Goal: Task Accomplishment & Management: Manage account settings

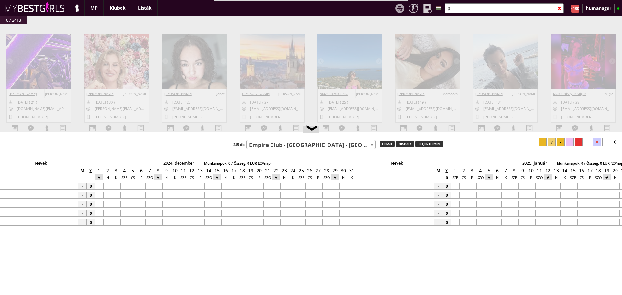
select select "509"
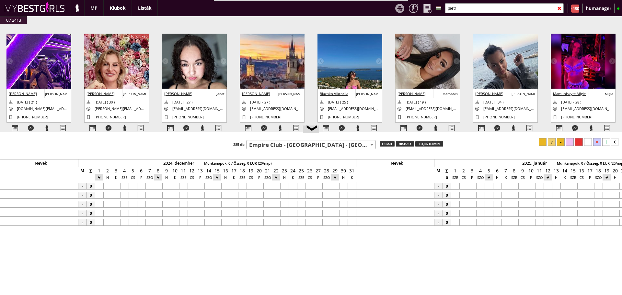
scroll to position [0, 2954]
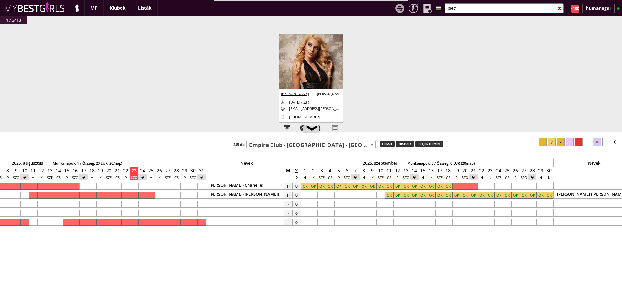
type input "pietr"
click at [312, 68] on img at bounding box center [310, 66] width 65 height 65
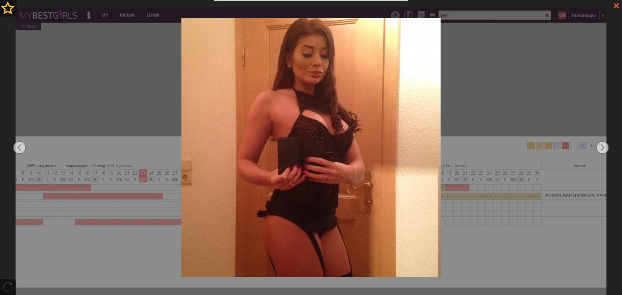
click at [480, 95] on div at bounding box center [311, 147] width 622 height 295
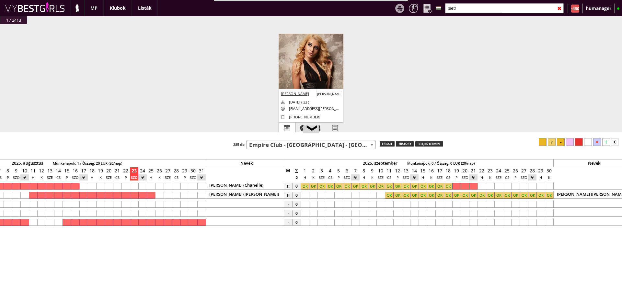
click at [289, 123] on div at bounding box center [287, 128] width 16 height 11
select select "0"
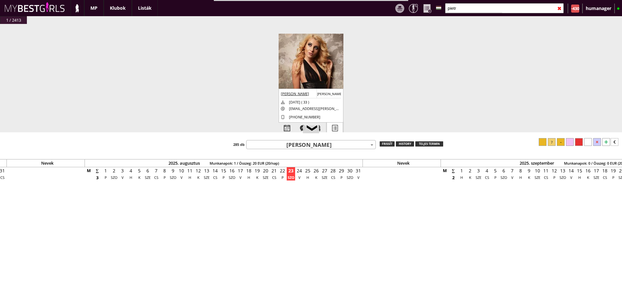
click at [330, 127] on div at bounding box center [335, 128] width 16 height 11
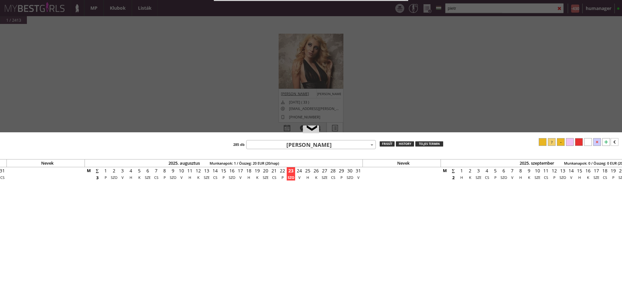
scroll to position [0, 2777]
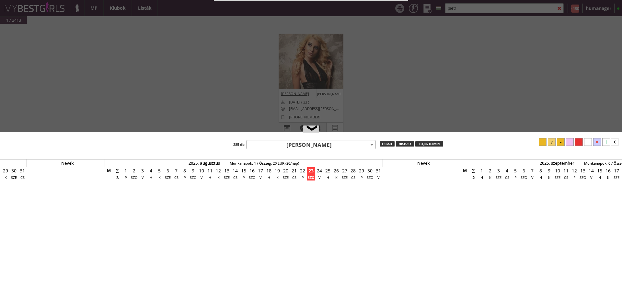
select select "profi"
select select "aktív"
select select "2"
select select "európai"
select select "C"
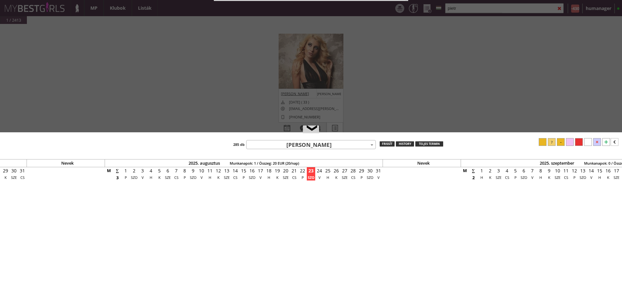
select select "1"
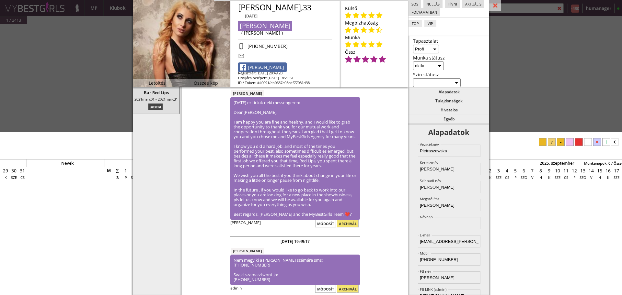
scroll to position [0, 0]
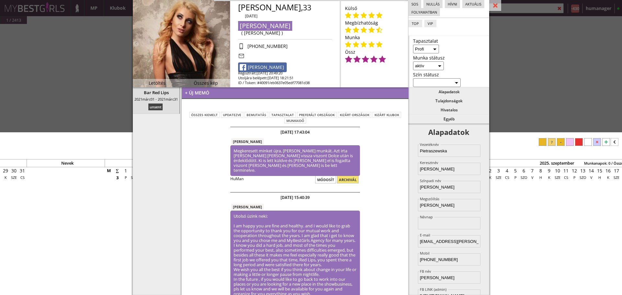
click at [78, 63] on div "#42438 [DATE] 00:44:15 [PERSON_NAME] [PERSON_NAME] [DATE] ( 21 ) [DOMAIN_NAME][…" at bounding box center [311, 81] width 622 height 115
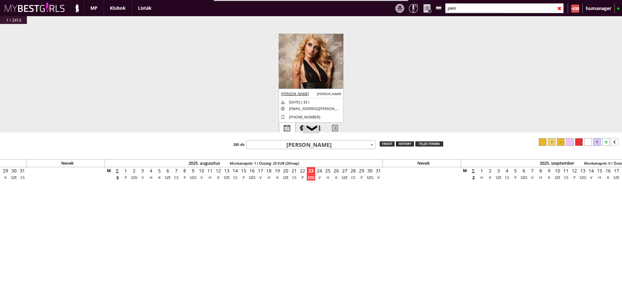
click at [290, 127] on div at bounding box center [287, 128] width 16 height 11
click at [424, 146] on div "teljes termin" at bounding box center [429, 143] width 28 height 5
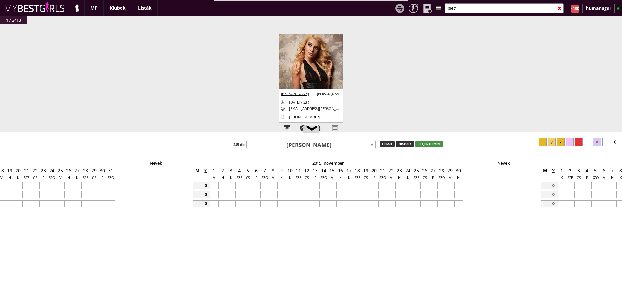
scroll to position [0, 1183]
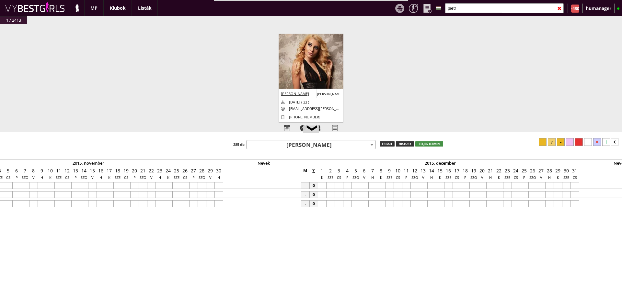
click at [296, 141] on span "[PERSON_NAME]" at bounding box center [310, 144] width 129 height 9
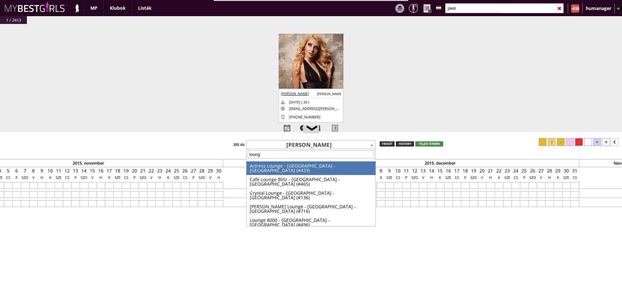
type input "lounge"
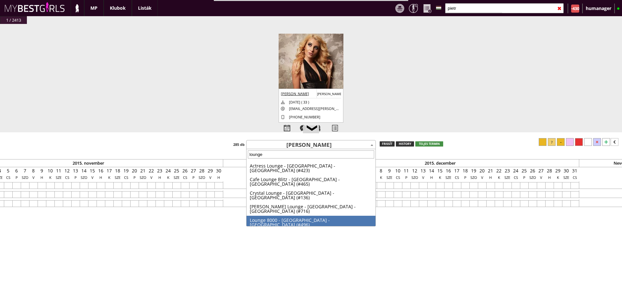
select select "496"
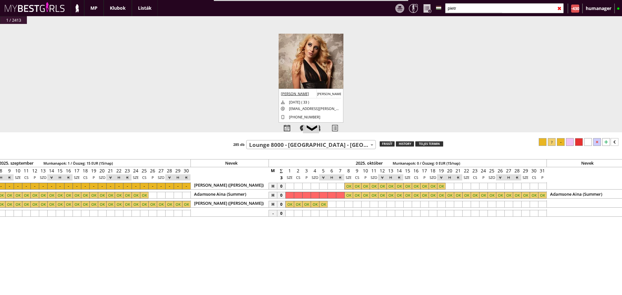
scroll to position [0, 3318]
click at [464, 6] on input "pietr" at bounding box center [504, 8] width 118 height 10
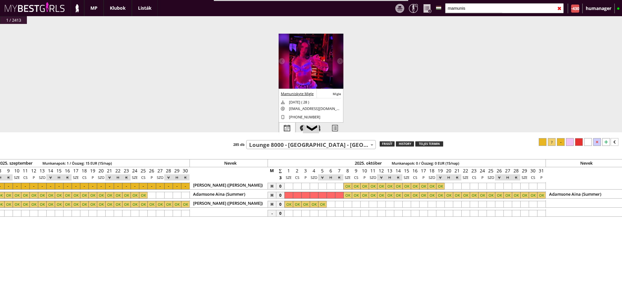
type input "mamunis"
click at [289, 126] on div at bounding box center [287, 128] width 16 height 11
select select "0"
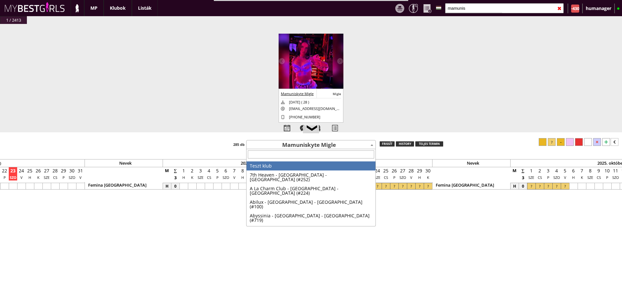
click at [308, 148] on span "Mamuniskyte Migle" at bounding box center [310, 144] width 129 height 9
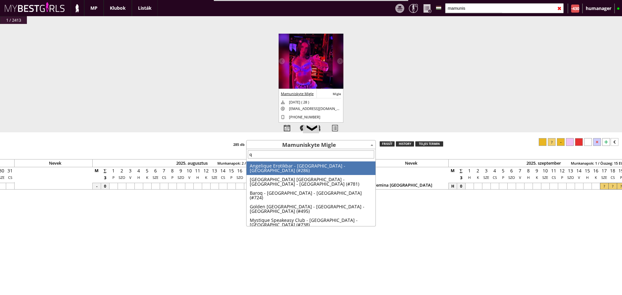
scroll to position [0, 2777]
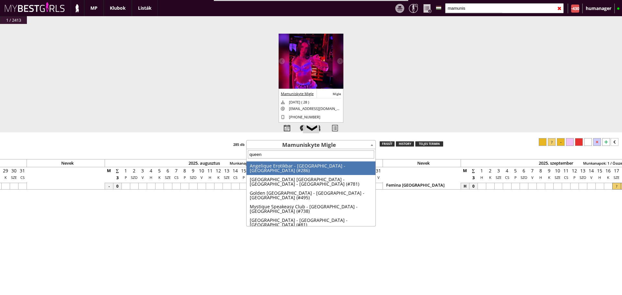
type input "queens"
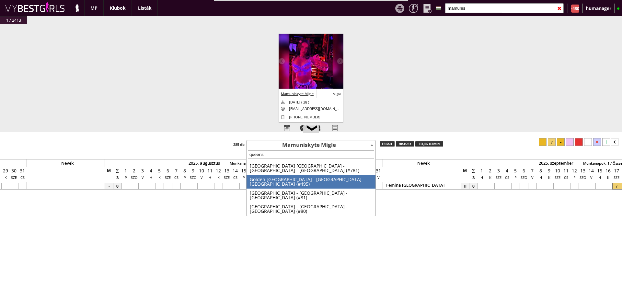
select select "81"
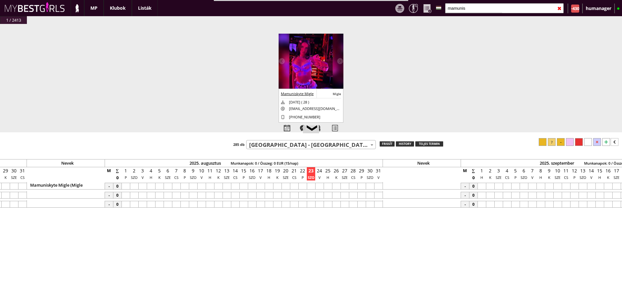
click at [363, 186] on div at bounding box center [361, 186] width 8 height 7
click at [376, 186] on div at bounding box center [378, 186] width 8 height 7
click at [551, 144] on div at bounding box center [551, 142] width 8 height 8
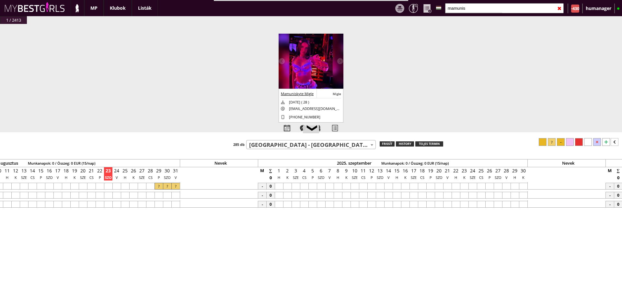
scroll to position [0, 3007]
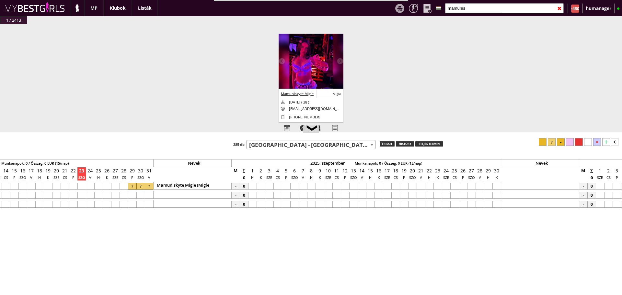
click at [251, 187] on div at bounding box center [252, 186] width 8 height 7
click at [492, 187] on div at bounding box center [496, 186] width 8 height 7
click at [552, 142] on div at bounding box center [551, 142] width 8 height 8
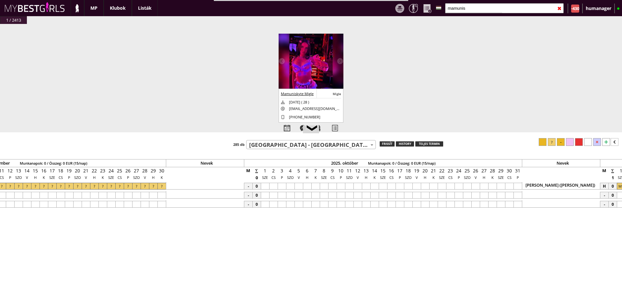
scroll to position [0, 3346]
click at [300, 187] on div at bounding box center [302, 186] width 8 height 7
click at [261, 187] on div at bounding box center [260, 186] width 8 height 7
click at [554, 142] on div at bounding box center [551, 142] width 8 height 8
click at [471, 6] on input "mamunis" at bounding box center [504, 8] width 118 height 10
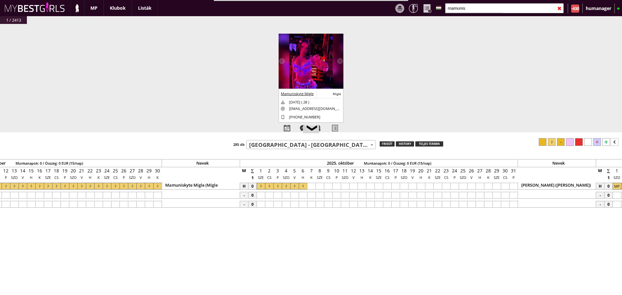
click at [471, 6] on input "mamunis" at bounding box center [504, 8] width 118 height 10
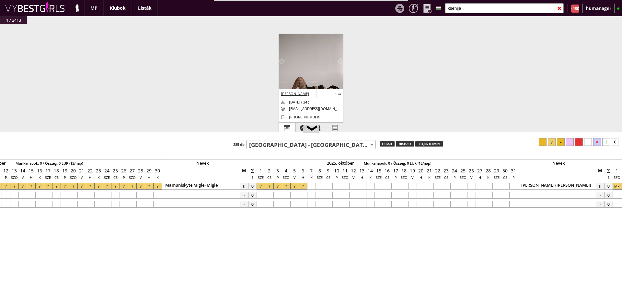
type input "ksenija"
click at [281, 128] on div at bounding box center [287, 128] width 16 height 11
select select "0"
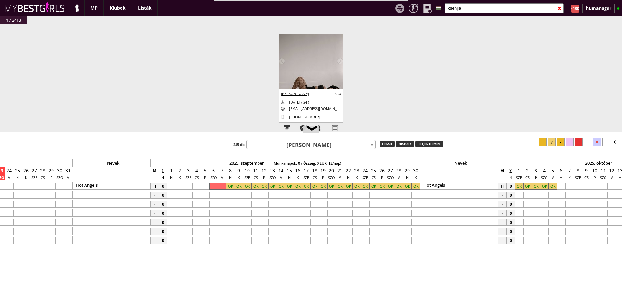
scroll to position [0, 3081]
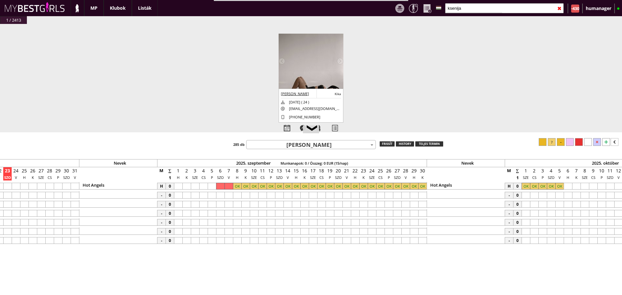
click at [287, 148] on span "[PERSON_NAME]" at bounding box center [310, 144] width 129 height 9
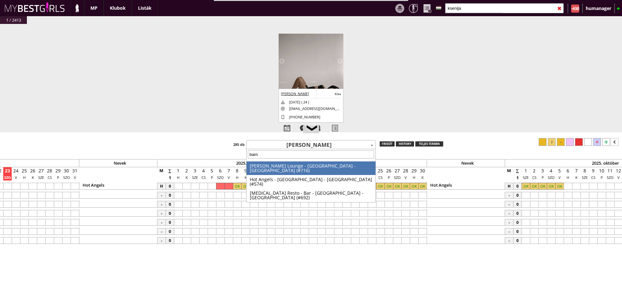
type input "bamb"
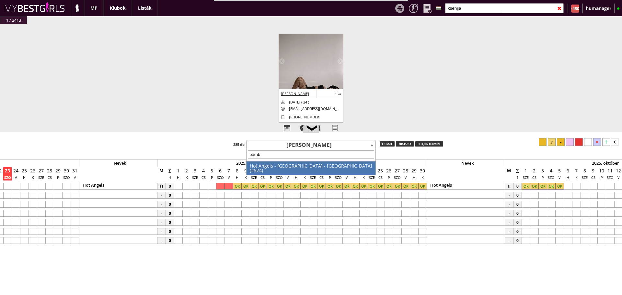
select select "574"
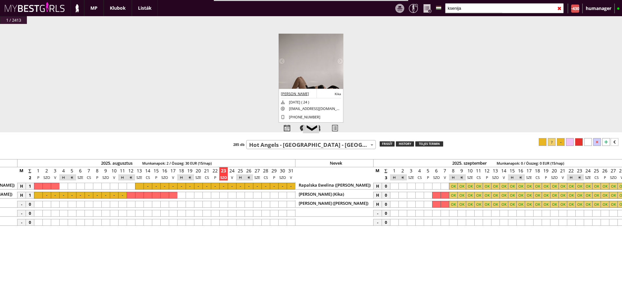
scroll to position [0, 2893]
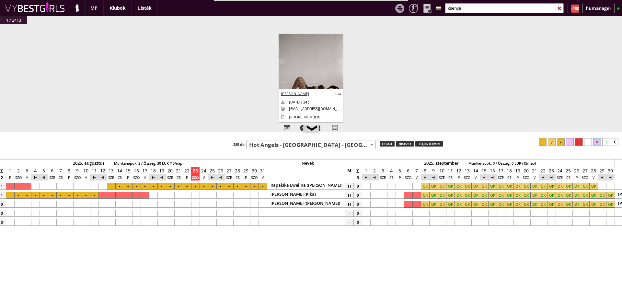
click at [289, 150] on div "Nevek 2024. december Munkanapok: 0 / Összeg: 0 EUR (15/nap) Nevek 2025. január …" at bounding box center [311, 219] width 622 height 163
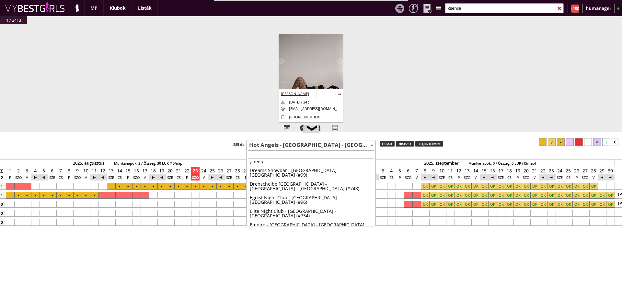
click at [288, 149] on span "Hot Angels - [GEOGRAPHIC_DATA] - [GEOGRAPHIC_DATA] (#574)" at bounding box center [310, 144] width 129 height 9
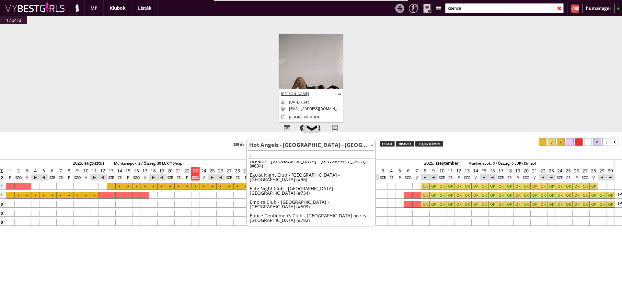
scroll to position [0, 0]
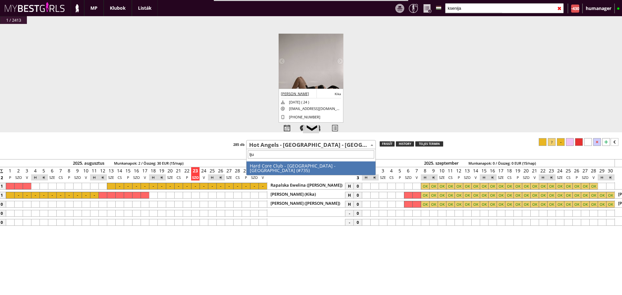
type input "ljub"
select select "735"
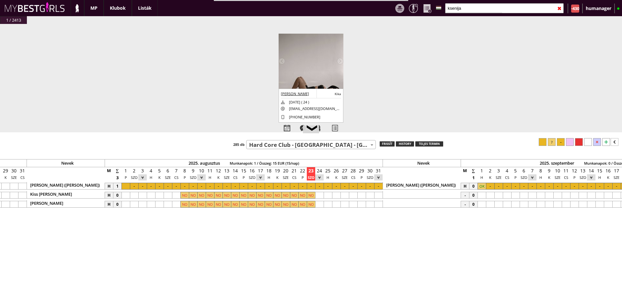
scroll to position [0, 2777]
click at [478, 189] on div at bounding box center [481, 186] width 8 height 7
click at [540, 143] on div at bounding box center [542, 142] width 8 height 8
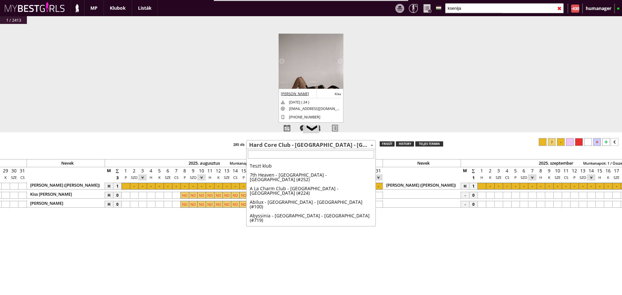
click at [275, 147] on span "Hard Core Club - [GEOGRAPHIC_DATA] - [GEOGRAPHIC_DATA] (#735)" at bounding box center [310, 144] width 129 height 9
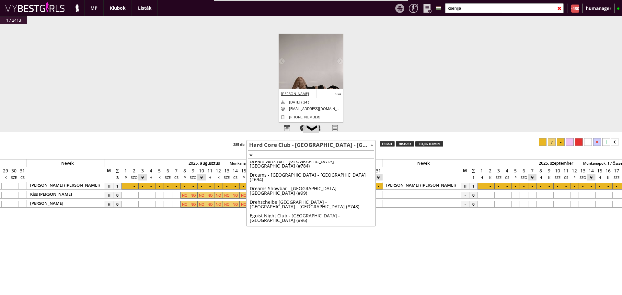
scroll to position [0, 0]
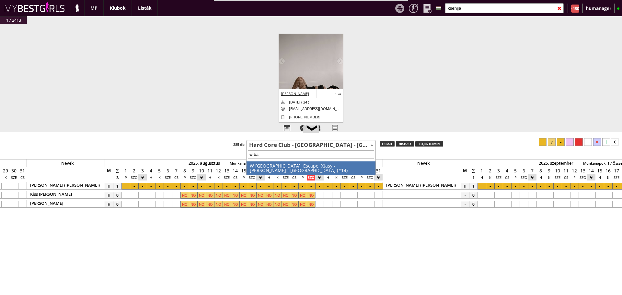
type input "w bab"
select select "14"
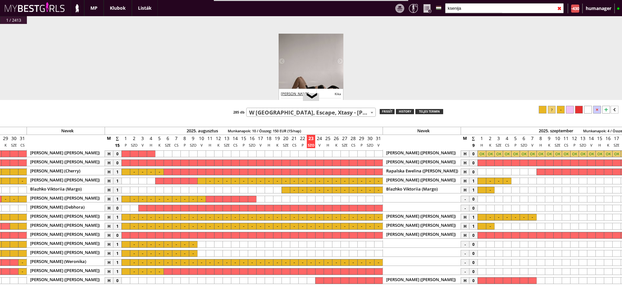
drag, startPoint x: 420, startPoint y: 133, endPoint x: 410, endPoint y: 100, distance: 34.1
click at [410, 100] on div at bounding box center [311, 100] width 622 height 1
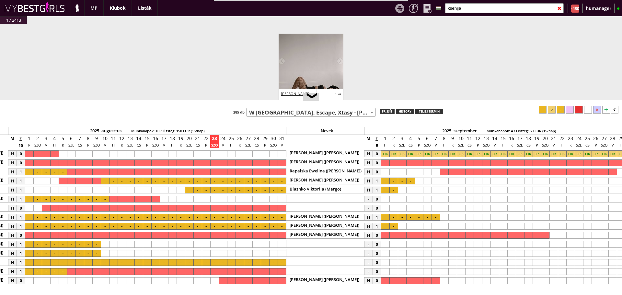
scroll to position [0, 2909]
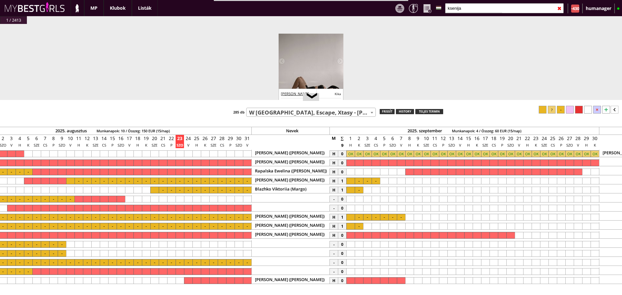
click at [350, 151] on div at bounding box center [350, 154] width 8 height 7
click at [419, 154] on div at bounding box center [417, 154] width 8 height 7
click at [581, 107] on div at bounding box center [579, 110] width 8 height 8
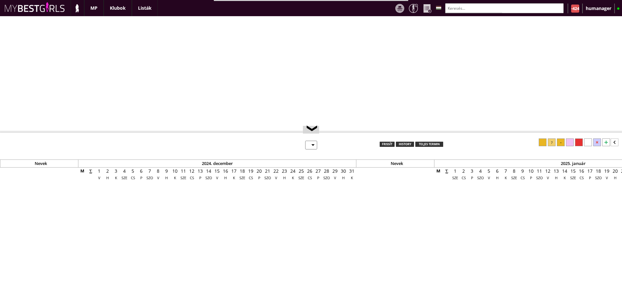
select select "0"
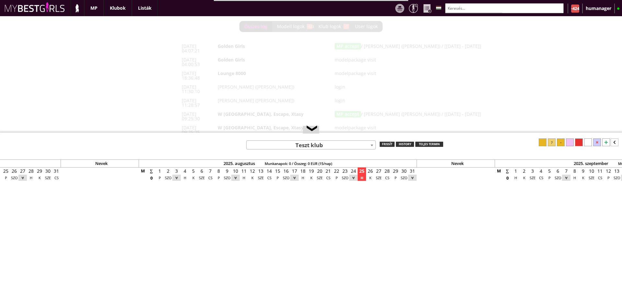
scroll to position [0, 2794]
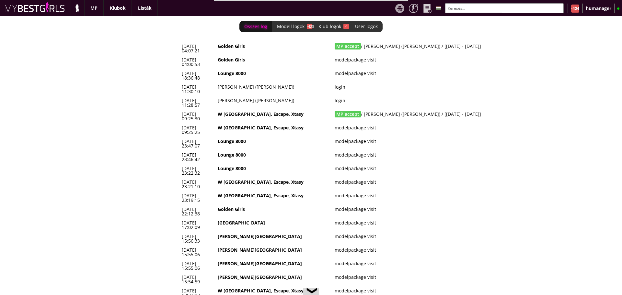
drag, startPoint x: 478, startPoint y: 46, endPoint x: 179, endPoint y: 49, distance: 299.8
click at [179, 49] on div "Összes log Modell logok -423 Klub logok -1 User logok 0 2025-08-25 04:07:21 Gol…" at bounding box center [311, 155] width 622 height 279
copy div "2025-08-25 04:07:21 Golden Girls MP accept / Bakosova Simona (Eva) / [2025-09-2…"
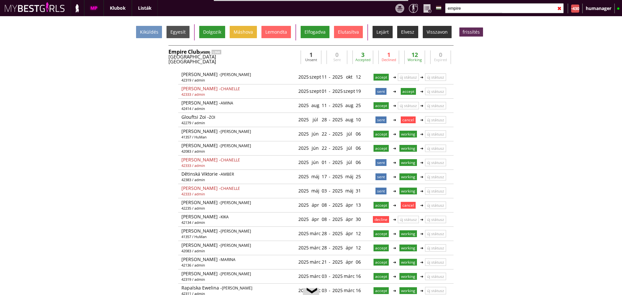
click at [454, 9] on input "empire" at bounding box center [504, 8] width 118 height 10
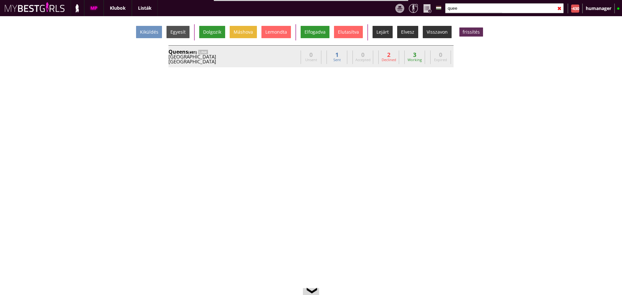
type input "quee"
click at [286, 63] on div "[GEOGRAPHIC_DATA]" at bounding box center [232, 61] width 129 height 5
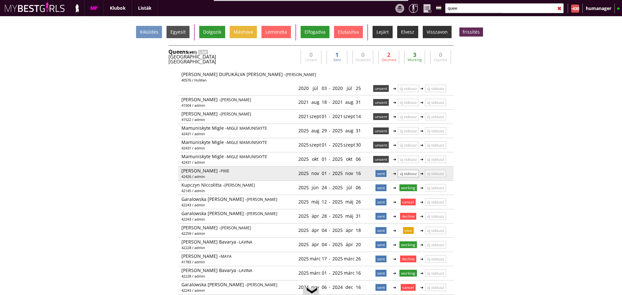
click at [405, 174] on p "új státusz" at bounding box center [408, 173] width 21 height 7
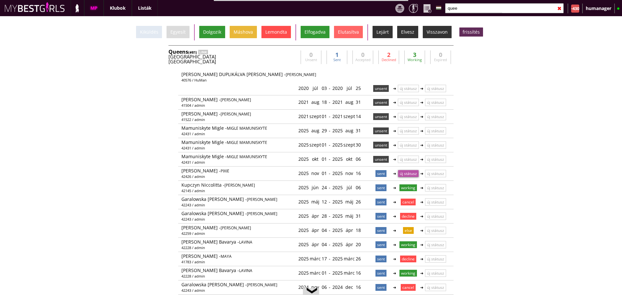
click at [274, 34] on div "Lemondta" at bounding box center [275, 32] width 29 height 12
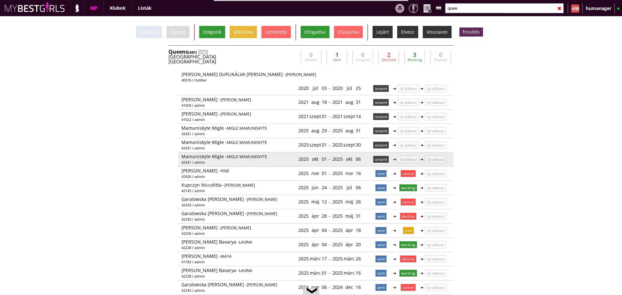
click at [382, 159] on p "unsent" at bounding box center [381, 159] width 16 height 7
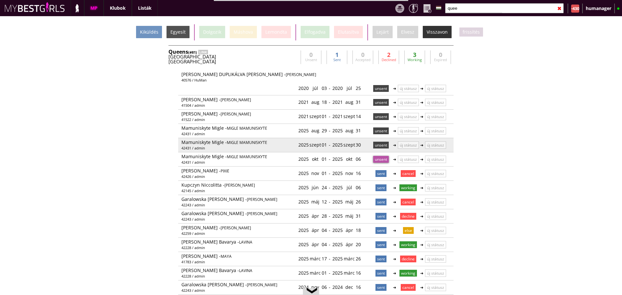
click at [379, 148] on p "unsent" at bounding box center [381, 145] width 16 height 7
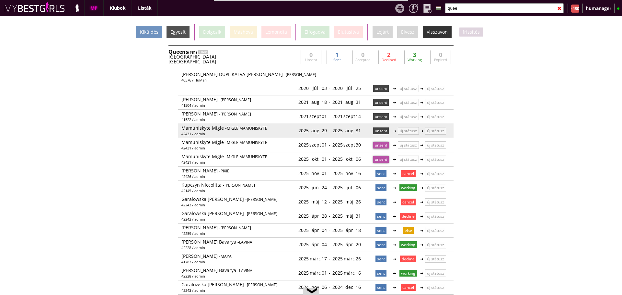
click at [376, 131] on p "unsent" at bounding box center [381, 131] width 16 height 7
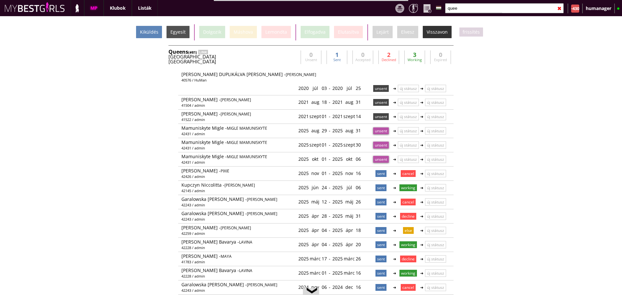
click at [147, 34] on div "Kiküldés" at bounding box center [149, 32] width 26 height 12
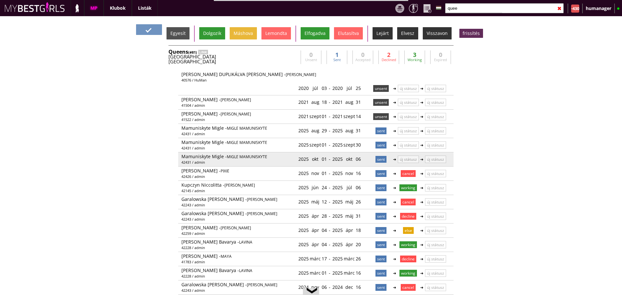
click at [375, 160] on p "sent" at bounding box center [380, 159] width 11 height 7
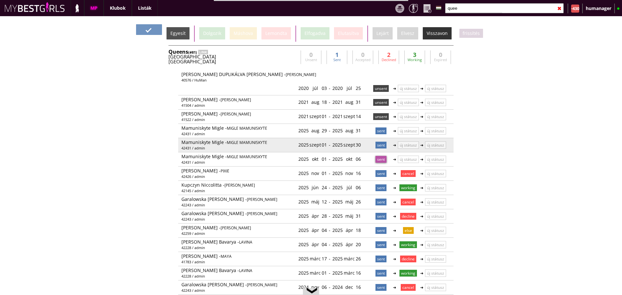
click at [375, 145] on p "sent" at bounding box center [380, 145] width 11 height 7
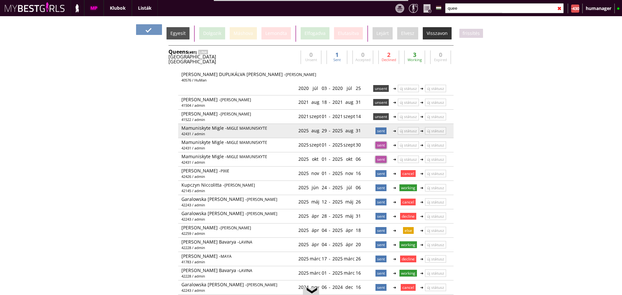
click at [376, 134] on p "sent" at bounding box center [380, 131] width 11 height 7
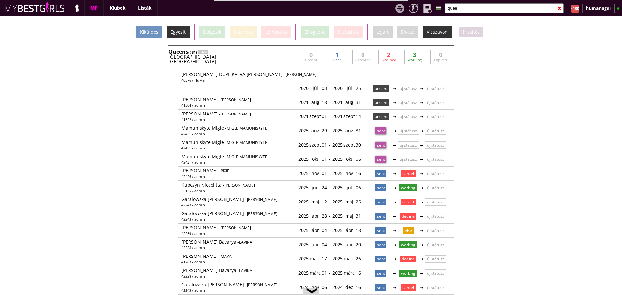
click at [177, 35] on div "Egyesít" at bounding box center [177, 32] width 23 height 12
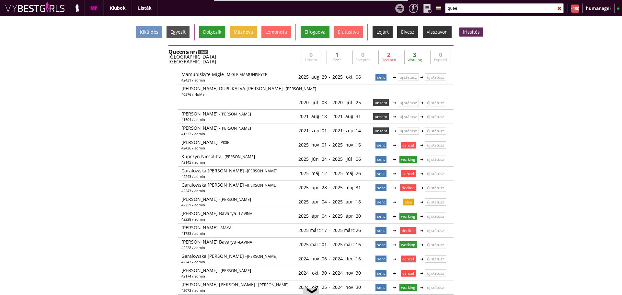
click at [202, 54] on div "LINK" at bounding box center [203, 52] width 10 height 5
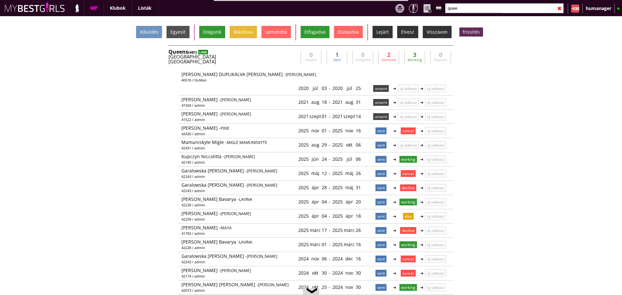
scroll to position [14, 0]
click at [455, 12] on input "quee" at bounding box center [504, 8] width 118 height 10
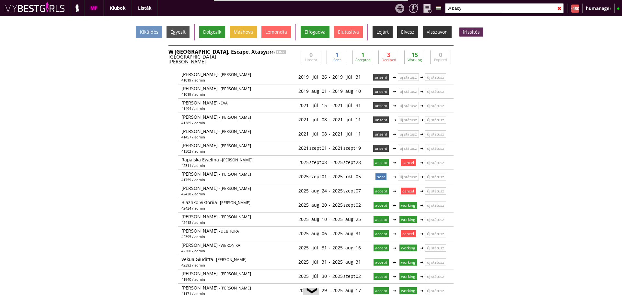
type input "w baby"
click at [278, 55] on div "Greece" at bounding box center [232, 56] width 129 height 5
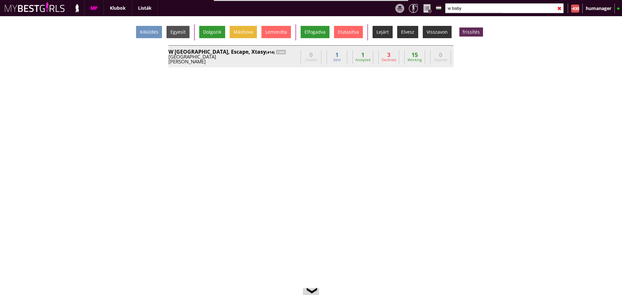
click at [278, 55] on div "Greece" at bounding box center [232, 56] width 129 height 5
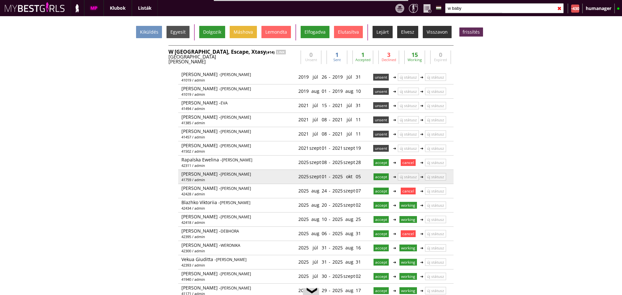
click at [321, 178] on div "2025 szept 01" at bounding box center [312, 176] width 28 height 11
click at [324, 177] on link at bounding box center [327, 177] width 6 height 6
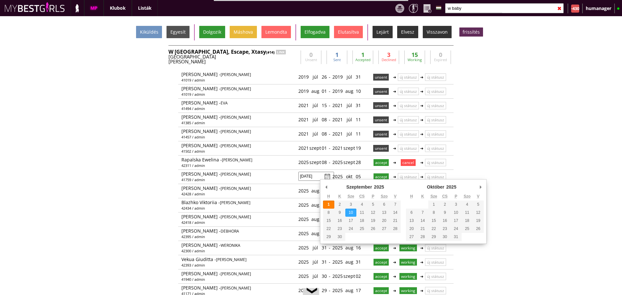
type input "2025-09-10"
